Goal: Information Seeking & Learning: Learn about a topic

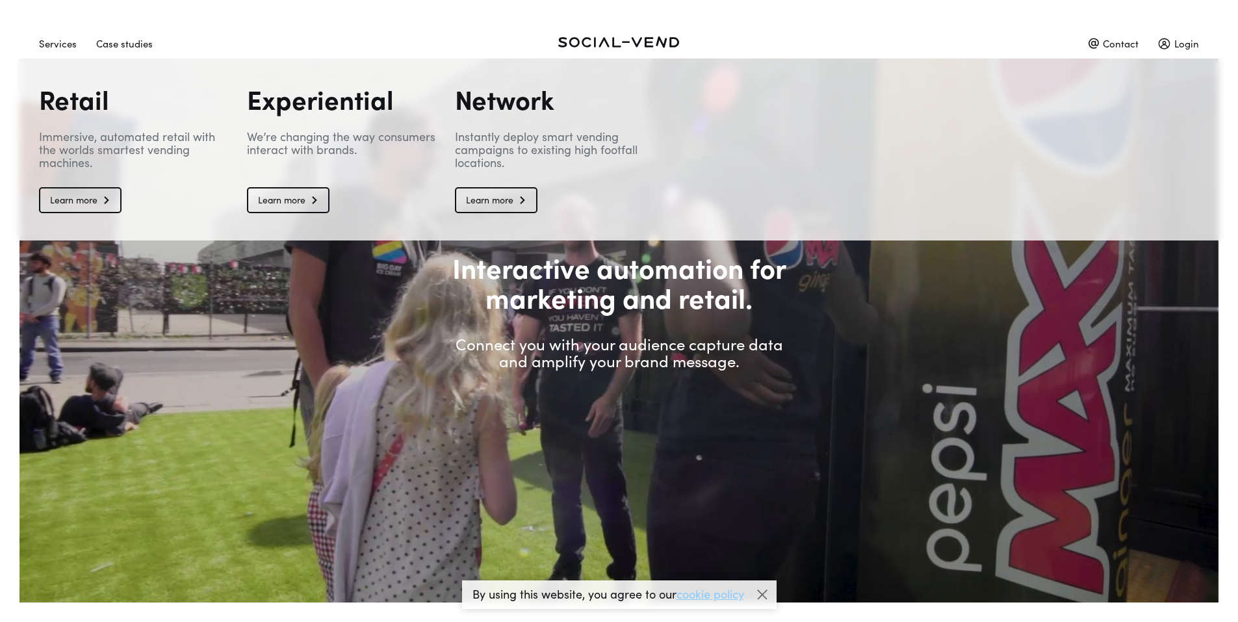
click at [58, 46] on div "Services" at bounding box center [58, 43] width 38 height 23
click at [83, 194] on link "Learn more" at bounding box center [80, 200] width 83 height 26
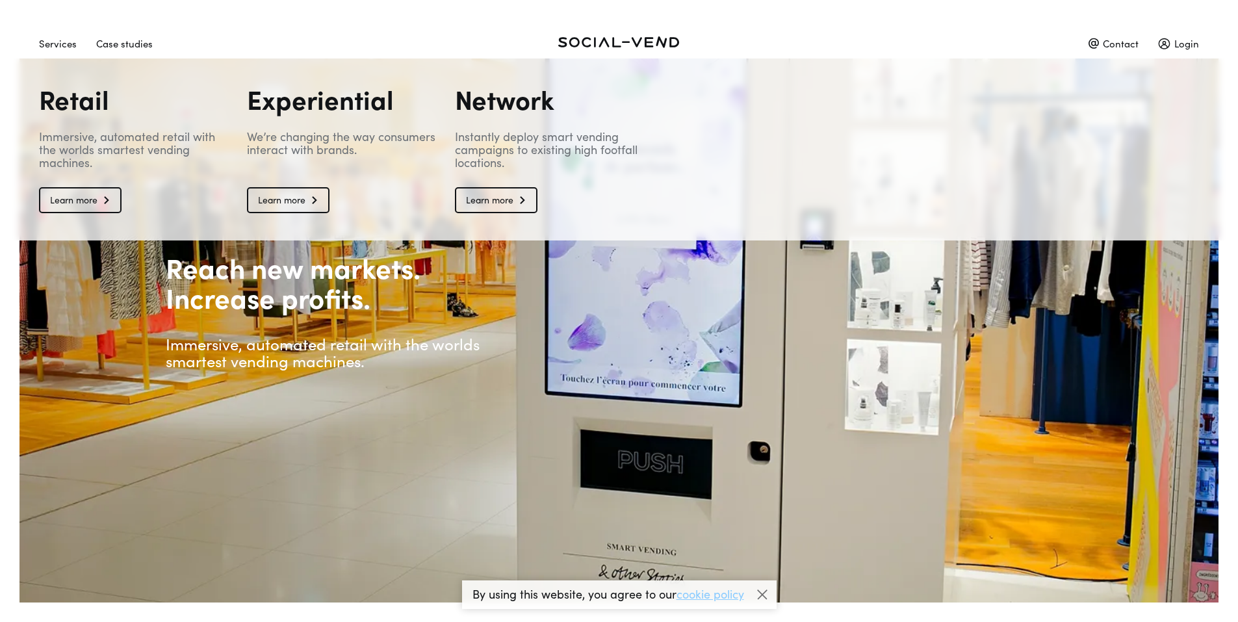
click at [63, 44] on div "Services" at bounding box center [58, 43] width 38 height 23
click at [305, 192] on link "Learn more" at bounding box center [288, 200] width 83 height 26
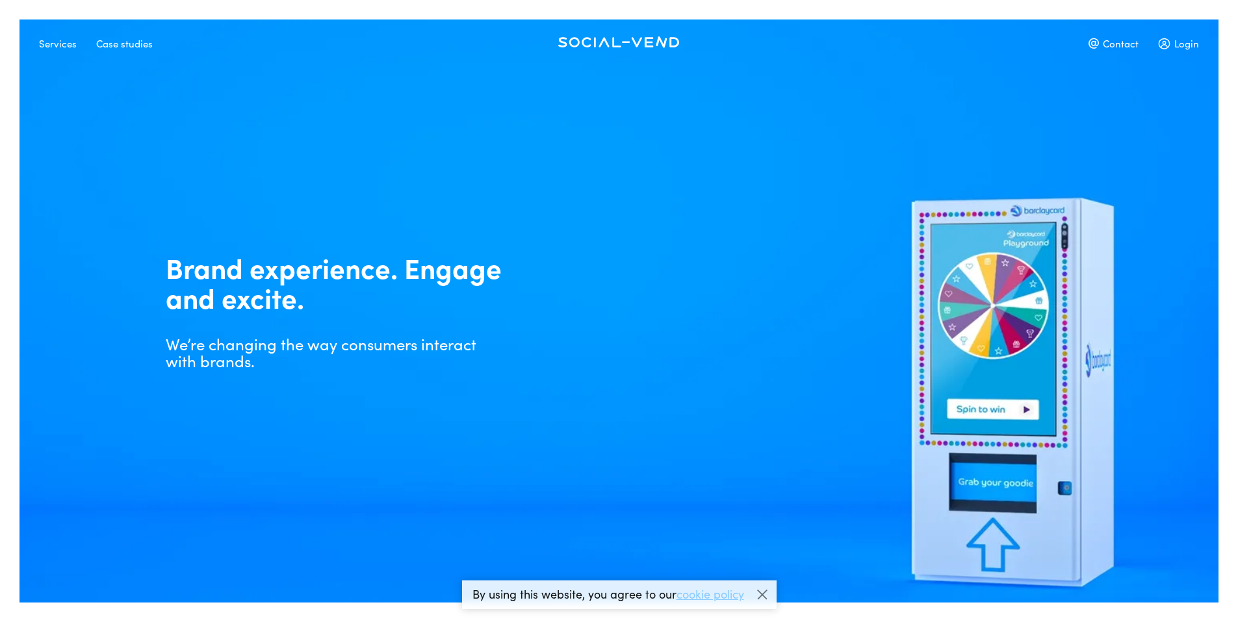
click at [114, 45] on div "Case studies" at bounding box center [124, 43] width 57 height 23
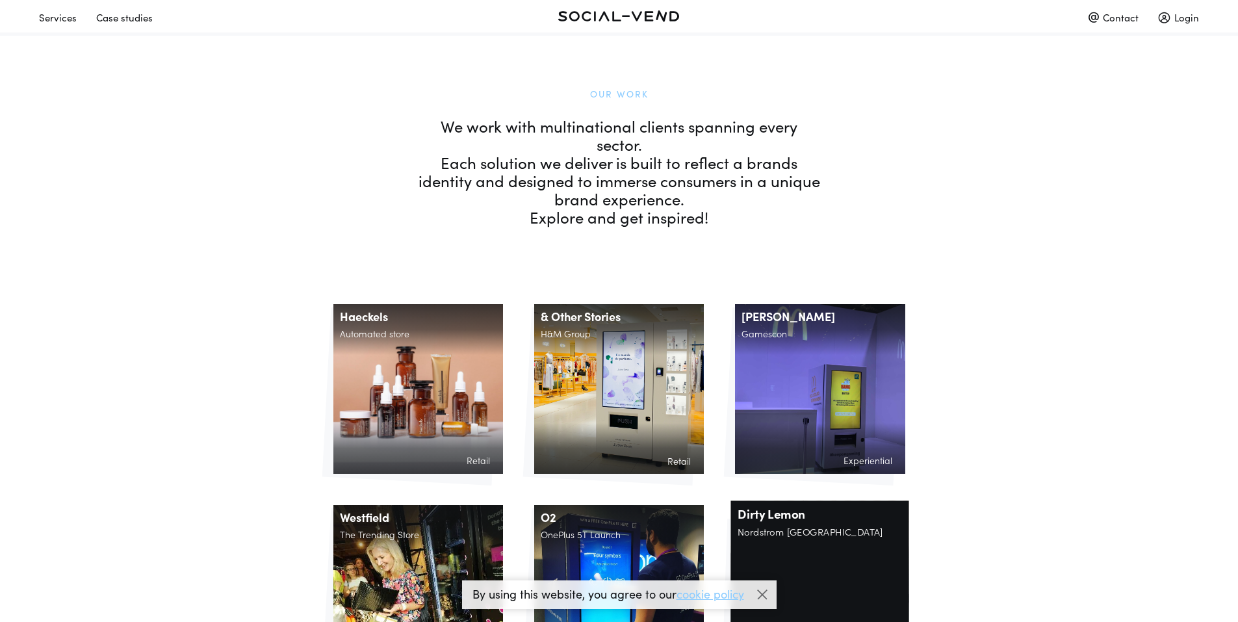
click at [796, 545] on div "Dirty Lemon Nordstrom [GEOGRAPHIC_DATA] Retail Beverages designed to improve yo…" at bounding box center [820, 590] width 178 height 178
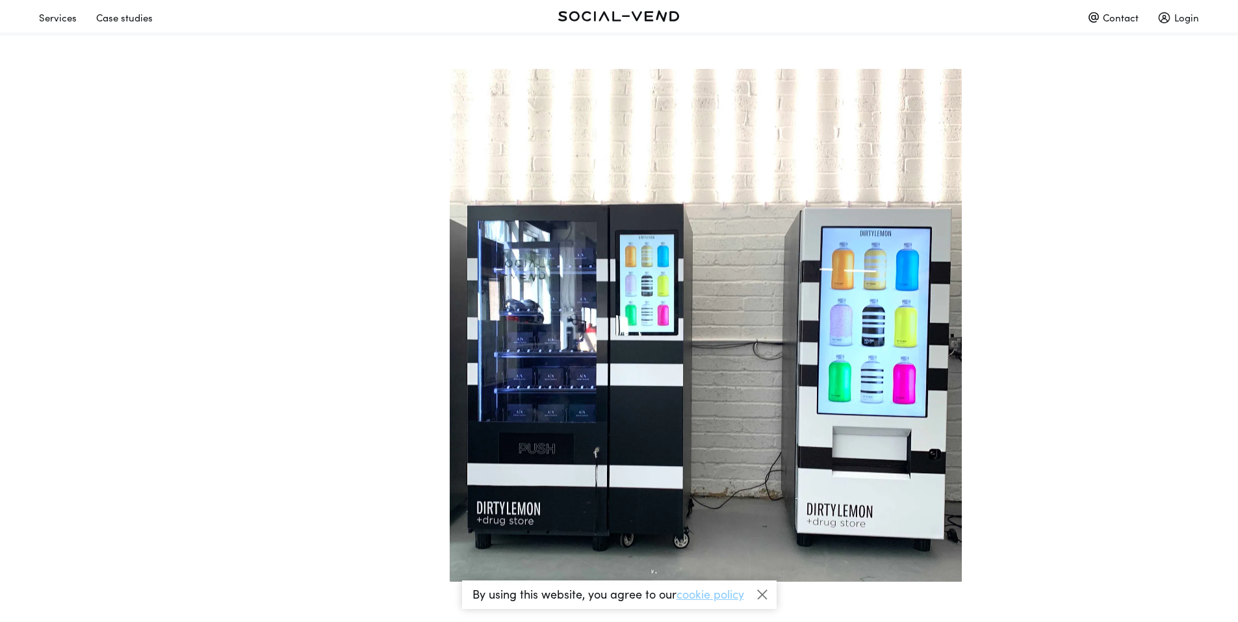
scroll to position [631, 0]
click at [543, 346] on img at bounding box center [706, 324] width 512 height 512
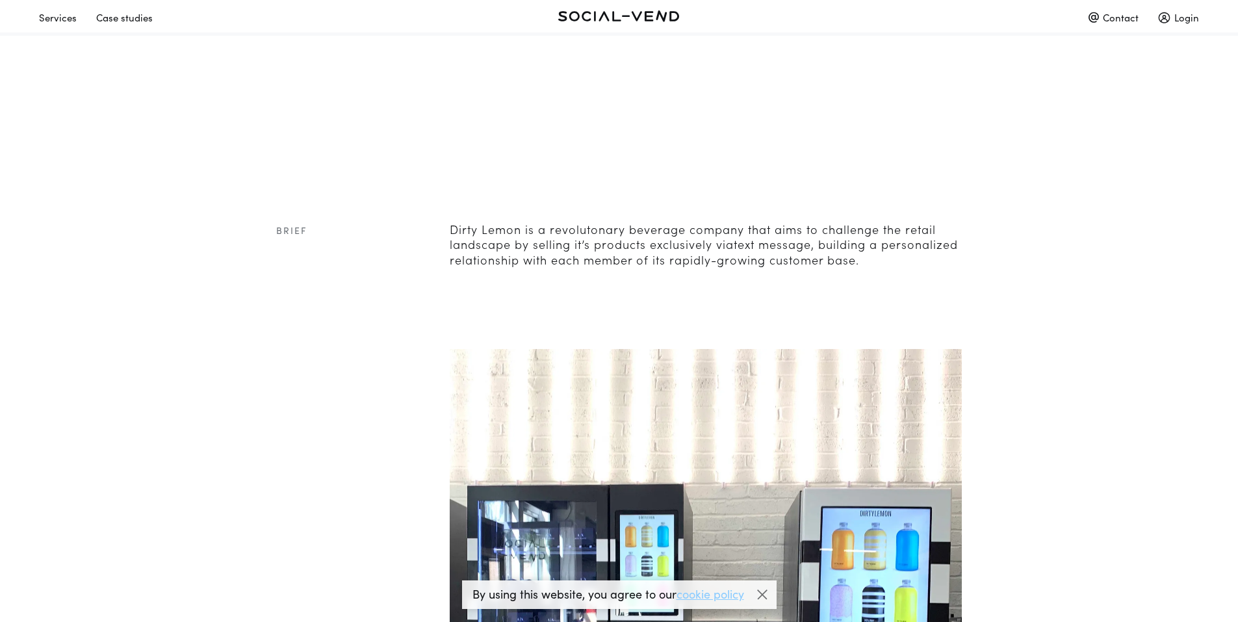
scroll to position [0, 0]
